Goal: Use online tool/utility: Utilize a website feature to perform a specific function

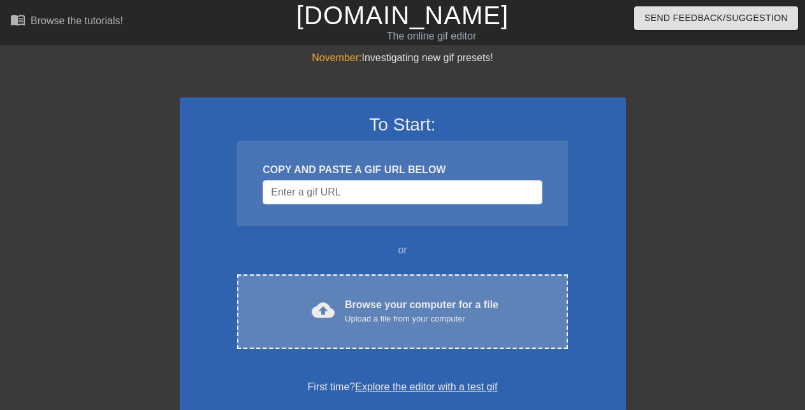
click at [351, 309] on div "Browse your computer for a file Upload a file from your computer" at bounding box center [422, 311] width 154 height 28
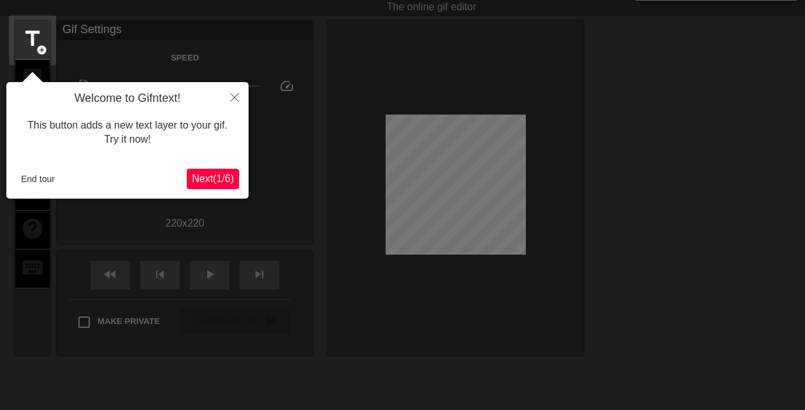
scroll to position [31, 0]
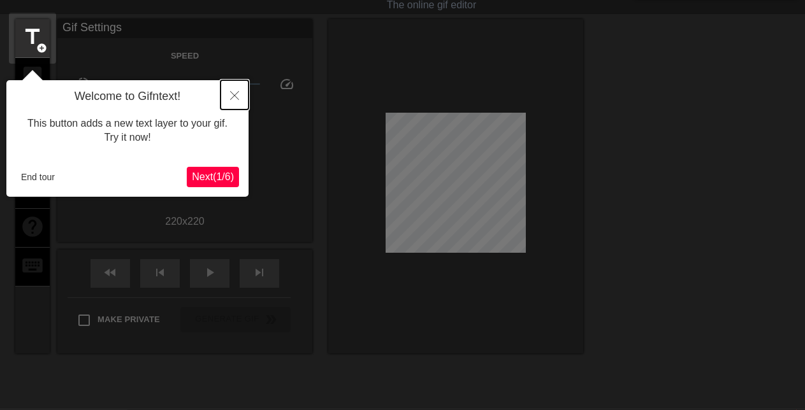
click at [237, 99] on icon "Close" at bounding box center [234, 95] width 9 height 9
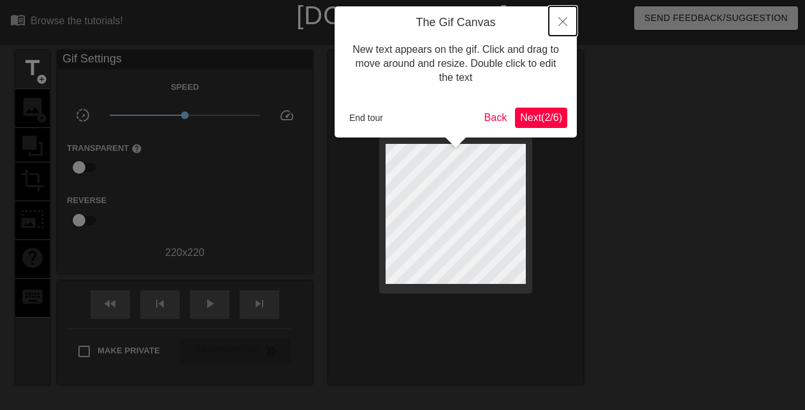
click at [560, 20] on icon "Close" at bounding box center [562, 21] width 9 height 9
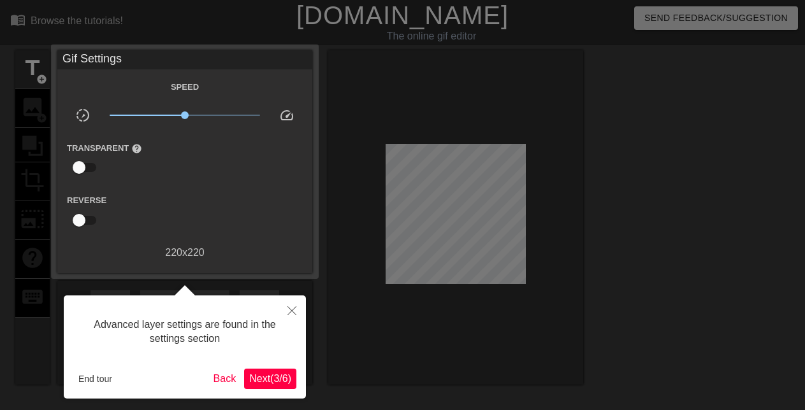
scroll to position [31, 0]
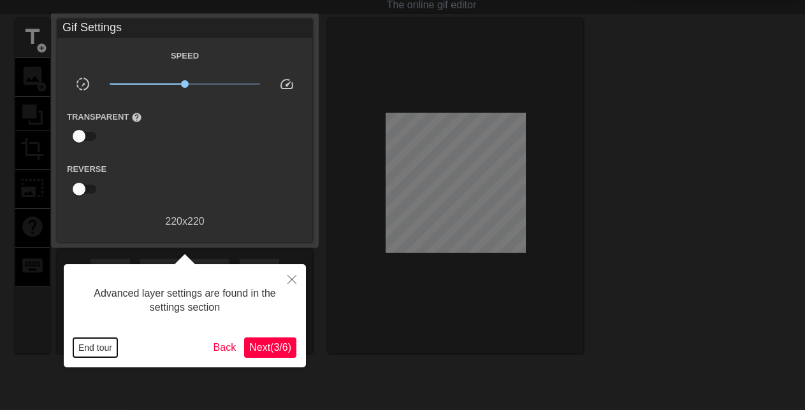
click at [104, 354] on button "End tour" at bounding box center [95, 347] width 44 height 19
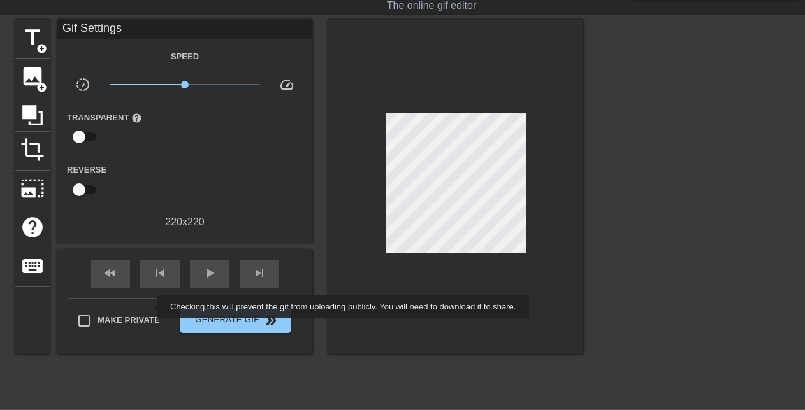
scroll to position [0, 0]
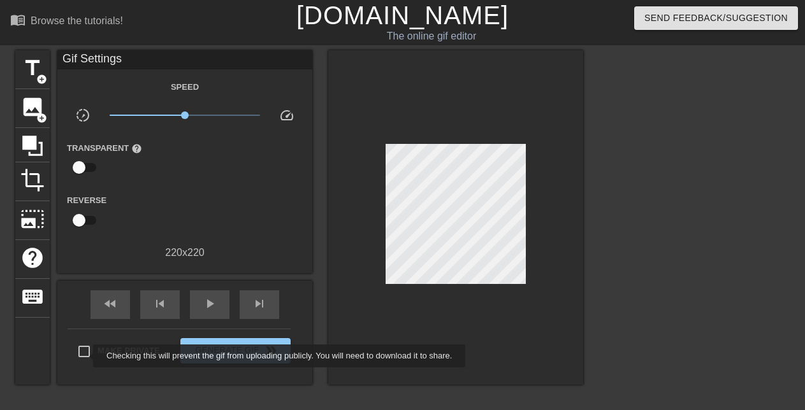
click at [83, 355] on input "Make Private" at bounding box center [84, 351] width 27 height 27
checkbox input "true"
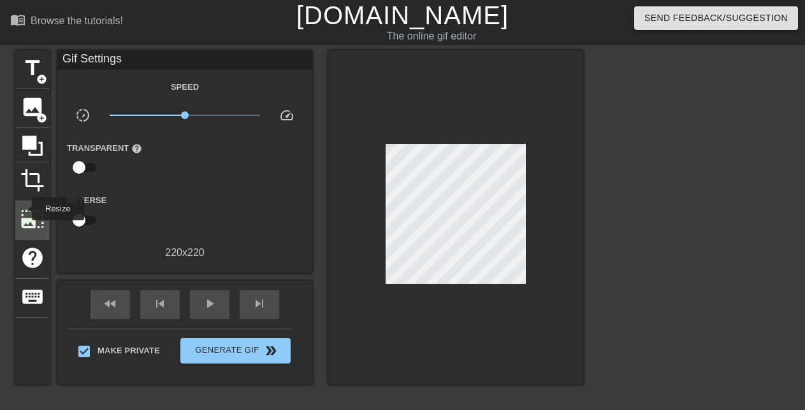
click at [31, 217] on span "photo_size_select_large" at bounding box center [32, 219] width 24 height 24
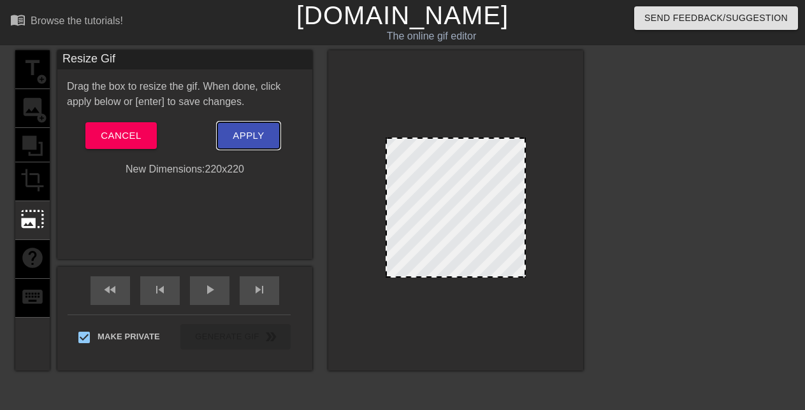
click at [238, 144] on span "Apply" at bounding box center [248, 135] width 31 height 17
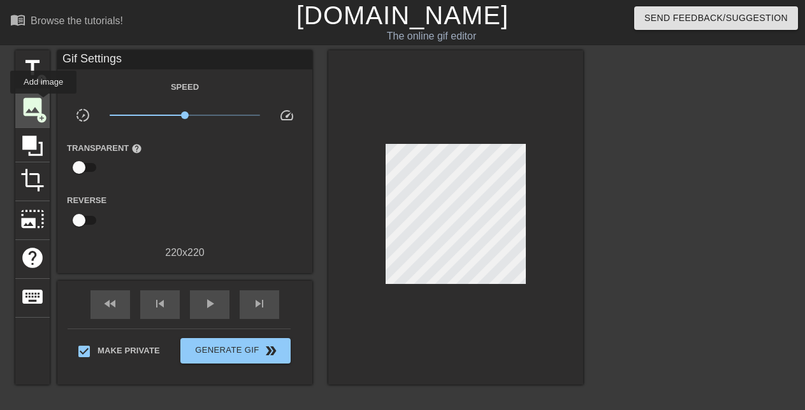
click at [43, 103] on span "image" at bounding box center [32, 107] width 24 height 24
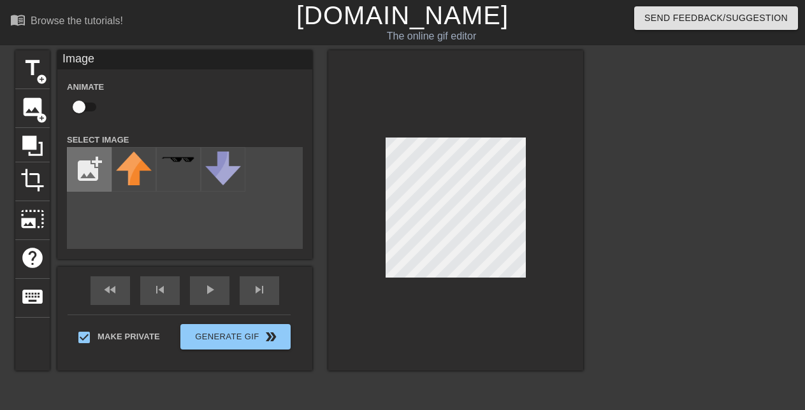
click at [101, 175] on input "file" at bounding box center [89, 169] width 43 height 43
type input "C:\fakepath\CatzyHair.png"
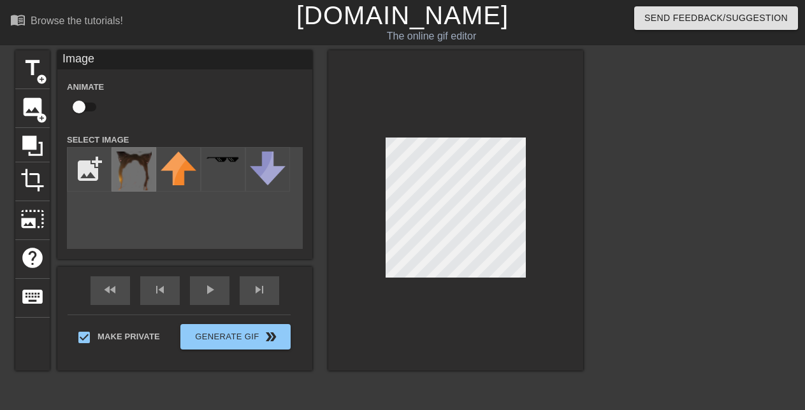
click at [134, 176] on img at bounding box center [134, 171] width 36 height 39
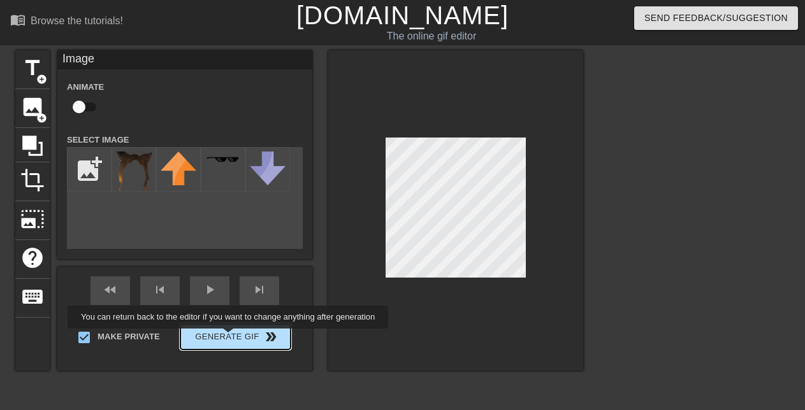
click at [229, 338] on button "Generate Gif double_arrow" at bounding box center [235, 336] width 110 height 25
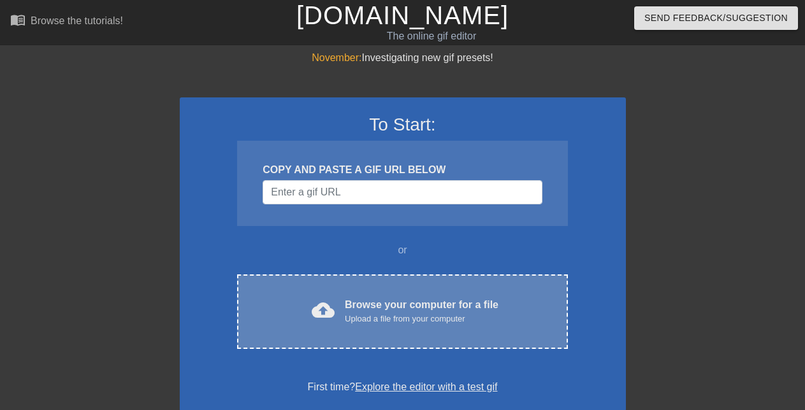
click at [368, 282] on div "cloud_upload Browse your computer for a file Upload a file from your computer C…" at bounding box center [402, 312] width 330 height 75
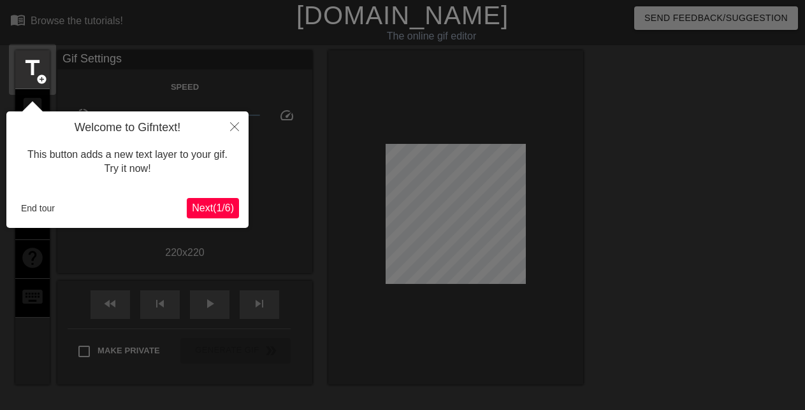
scroll to position [31, 0]
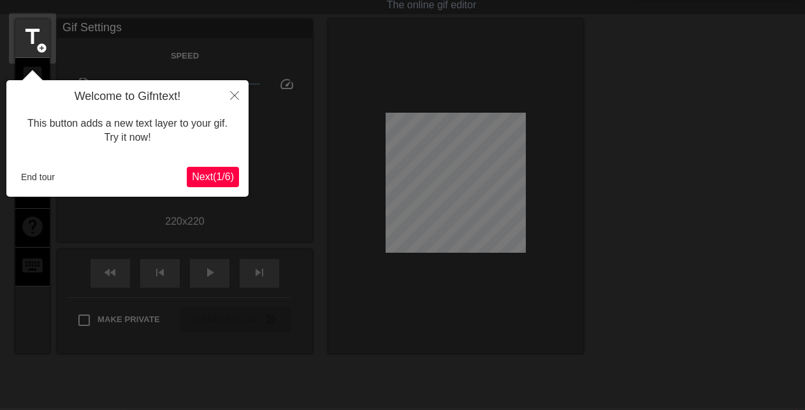
click at [26, 168] on div "Welcome to Gifntext! This button adds a new text layer to your gif. Try it now!…" at bounding box center [127, 138] width 242 height 117
click at [32, 176] on button "End tour" at bounding box center [38, 177] width 44 height 19
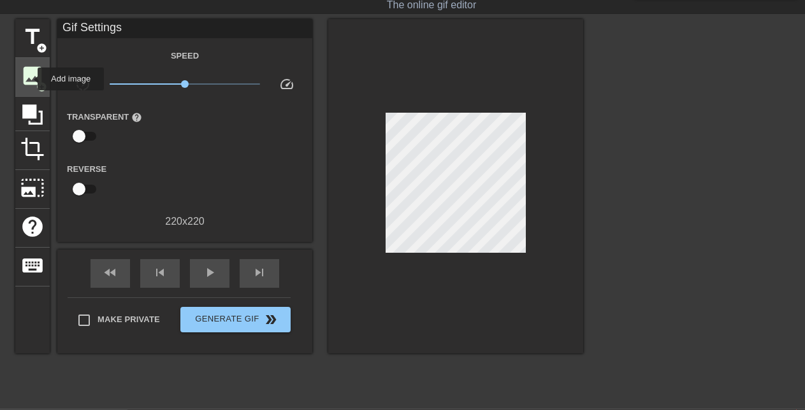
click at [29, 78] on span "image" at bounding box center [32, 76] width 24 height 24
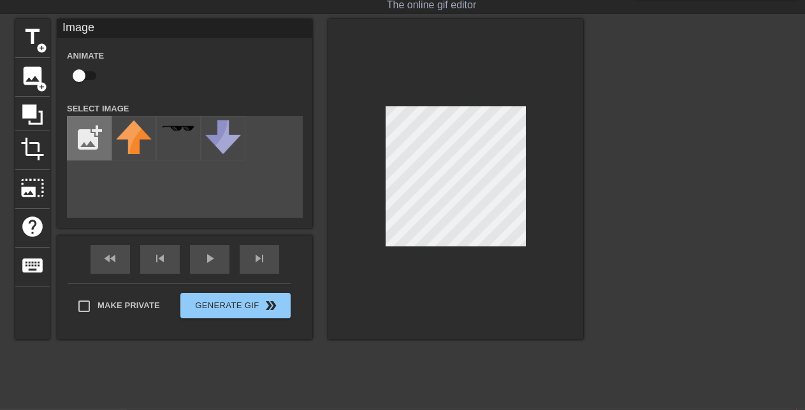
click at [92, 143] on input "file" at bounding box center [89, 138] width 43 height 43
type input "C:\fakepath\CatzyHair.png"
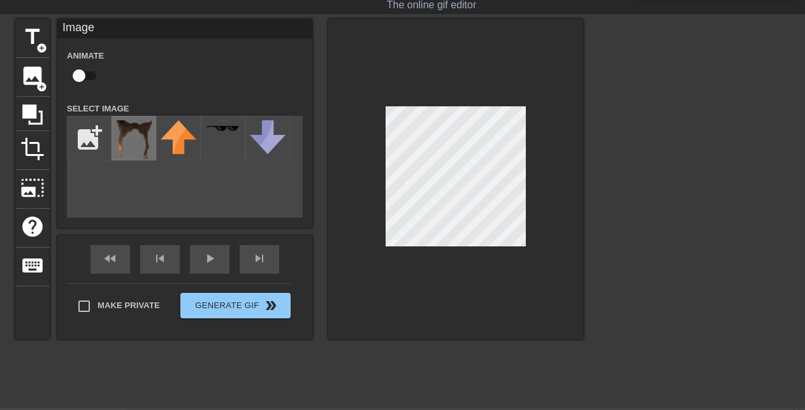
click at [121, 147] on img at bounding box center [134, 139] width 36 height 39
click at [373, 134] on div at bounding box center [455, 179] width 255 height 320
click at [442, 100] on div at bounding box center [455, 179] width 255 height 320
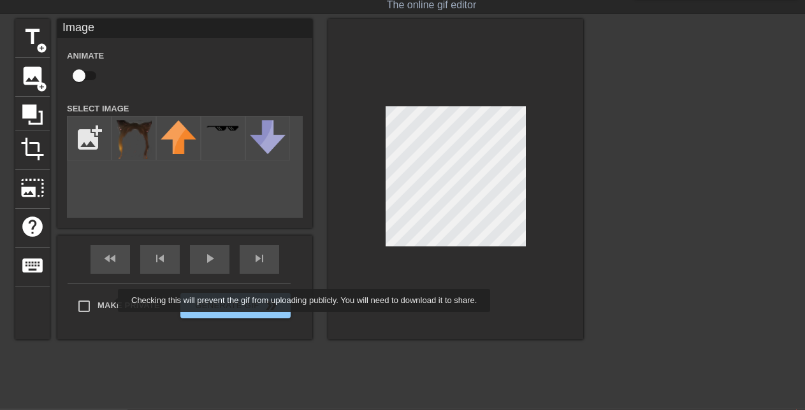
click at [108, 300] on div "Make Private Generate Gif double_arrow" at bounding box center [179, 308] width 223 height 50
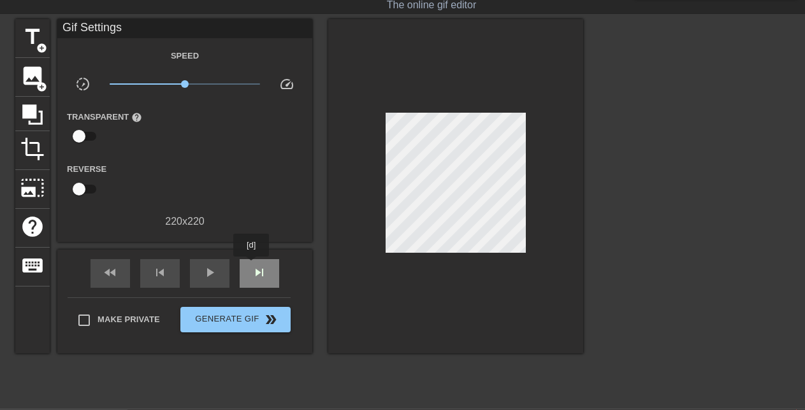
click at [252, 266] on span "skip_next" at bounding box center [259, 272] width 15 height 15
click at [254, 276] on span "skip_next" at bounding box center [259, 272] width 15 height 15
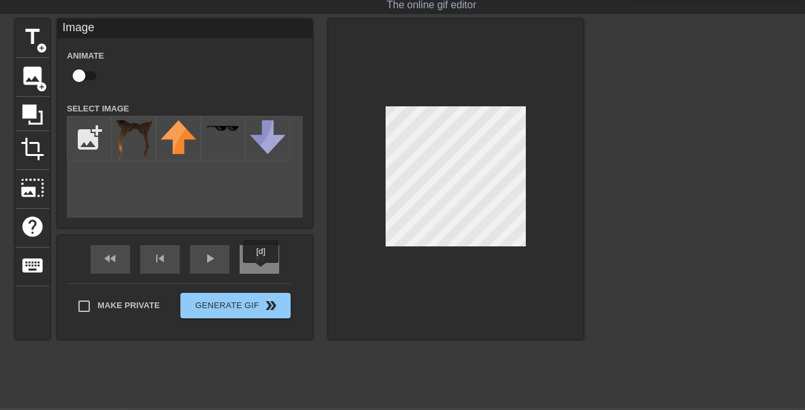
click at [257, 262] on div "skip_next" at bounding box center [259, 259] width 39 height 29
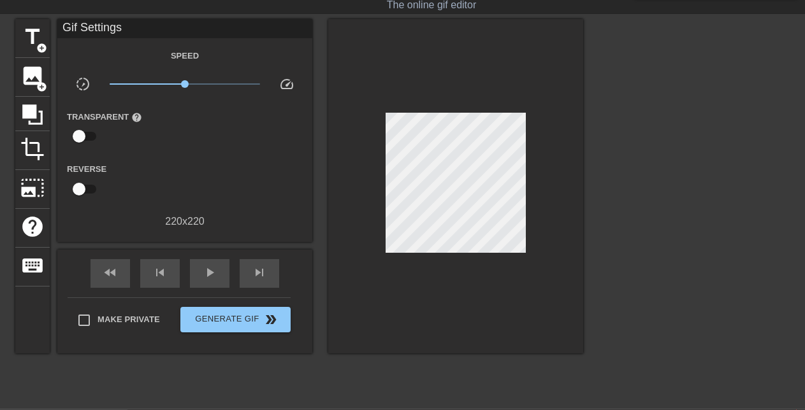
click at [94, 138] on input "checkbox" at bounding box center [79, 136] width 73 height 24
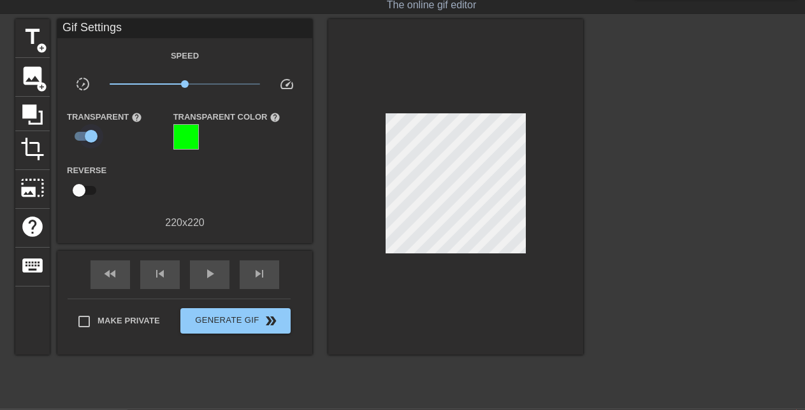
click at [88, 137] on input "checkbox" at bounding box center [91, 136] width 73 height 24
checkbox input "false"
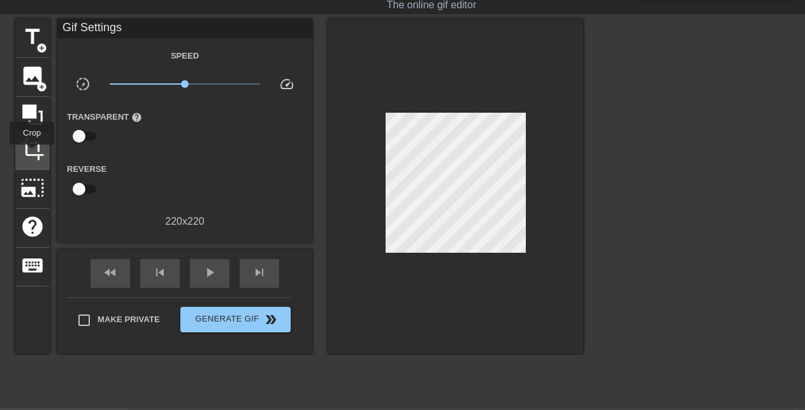
click at [32, 154] on span "crop" at bounding box center [32, 149] width 24 height 24
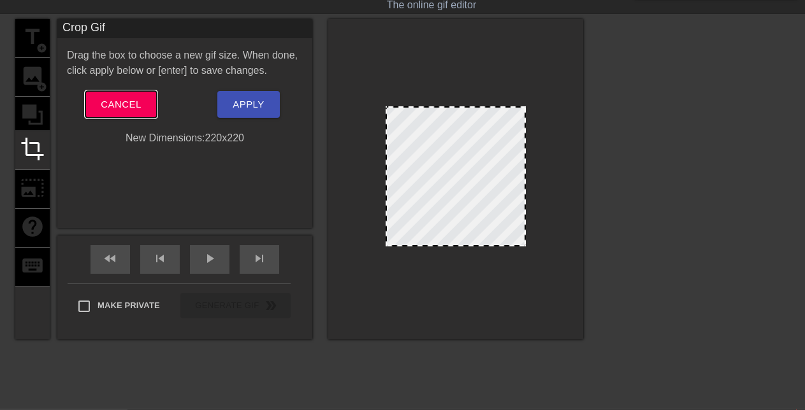
click at [135, 108] on span "Cancel" at bounding box center [121, 104] width 40 height 17
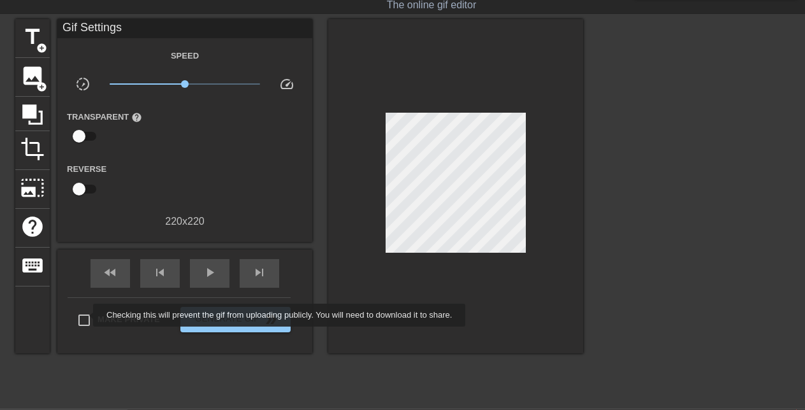
click at [84, 319] on input "Make Private" at bounding box center [84, 320] width 27 height 27
checkbox input "true"
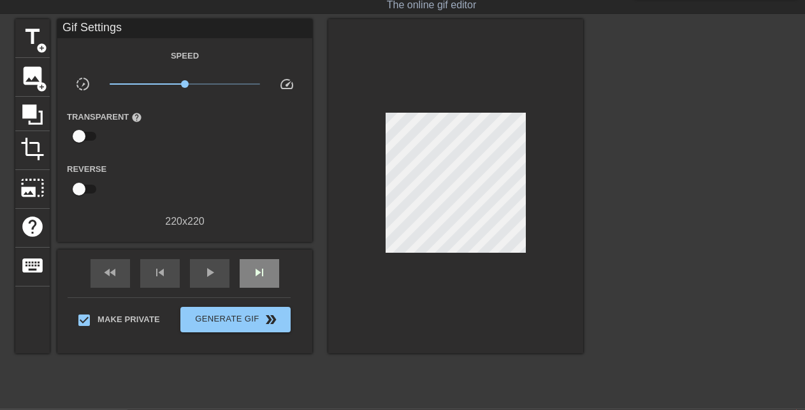
click at [255, 269] on span "skip_next" at bounding box center [259, 272] width 15 height 15
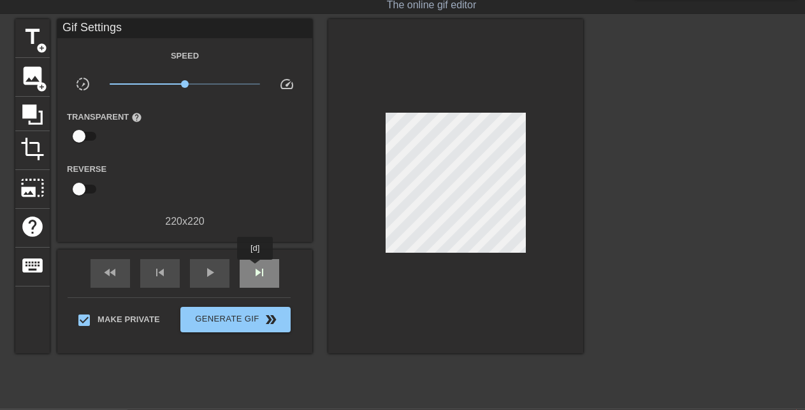
click at [255, 269] on span "skip_next" at bounding box center [259, 272] width 15 height 15
click at [152, 272] on div "skip_previous" at bounding box center [159, 273] width 39 height 29
click at [152, 272] on span "skip_previous" at bounding box center [159, 272] width 15 height 15
click at [268, 275] on div "skip_next" at bounding box center [259, 273] width 39 height 29
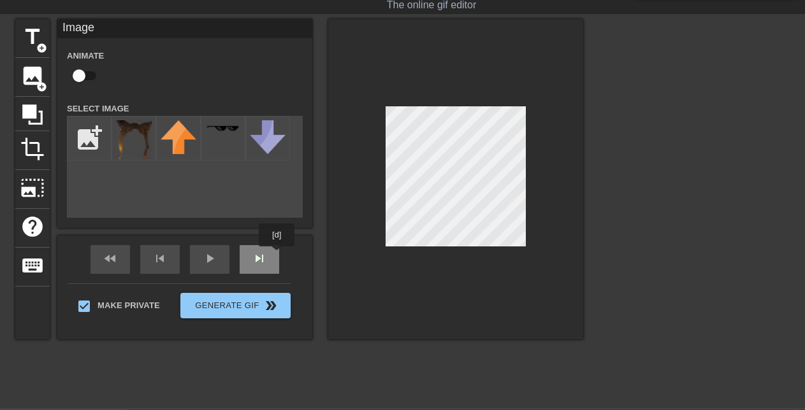
click at [277, 257] on div "fast_rewind skip_previous play_arrow skip_next" at bounding box center [185, 260] width 208 height 48
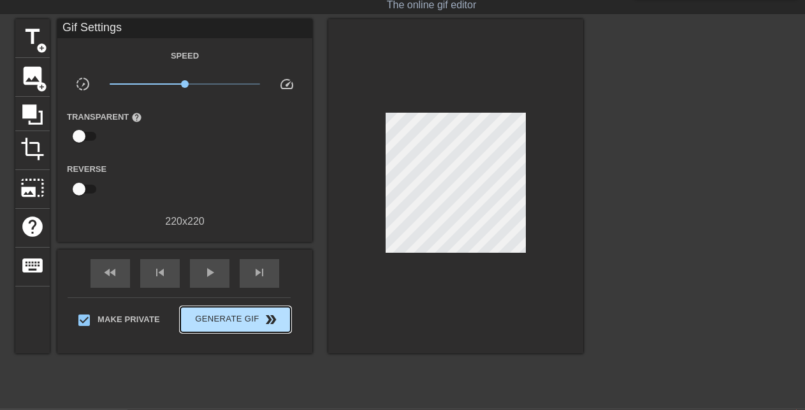
click at [240, 303] on div "Make Private Generate Gif double_arrow" at bounding box center [179, 322] width 223 height 50
click at [252, 299] on div "Make Private Generate Gif double_arrow" at bounding box center [179, 322] width 223 height 50
click at [231, 324] on span "Generate Gif double_arrow" at bounding box center [235, 319] width 100 height 15
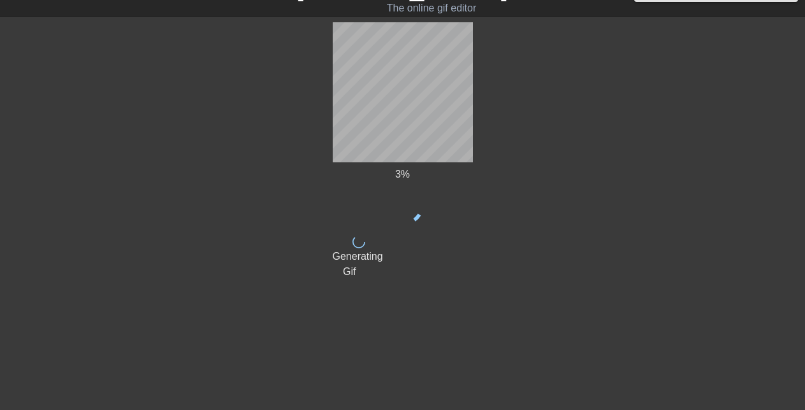
scroll to position [28, 0]
